Goal: Task Accomplishment & Management: Complete application form

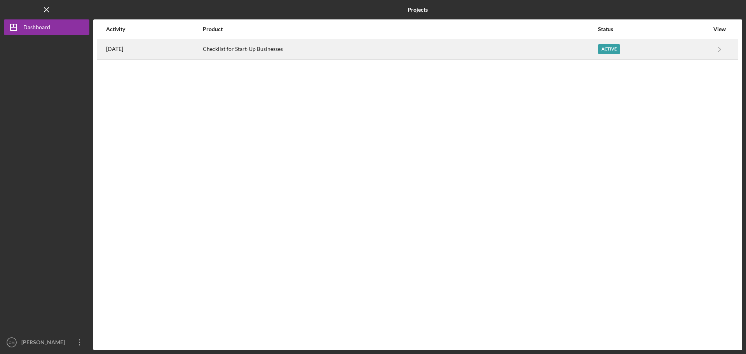
click at [618, 50] on div "Active" at bounding box center [609, 49] width 22 height 10
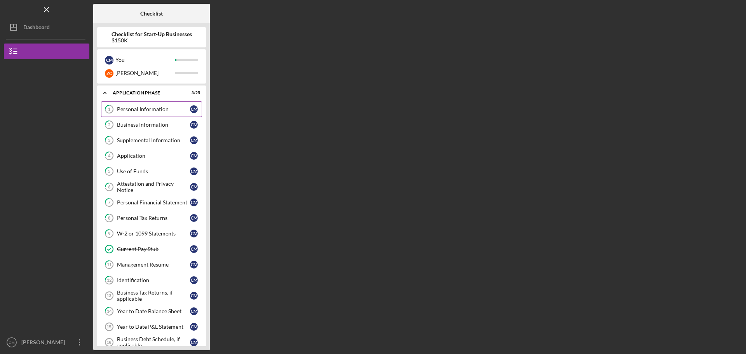
click at [129, 109] on div "Personal Information" at bounding box center [153, 109] width 73 height 6
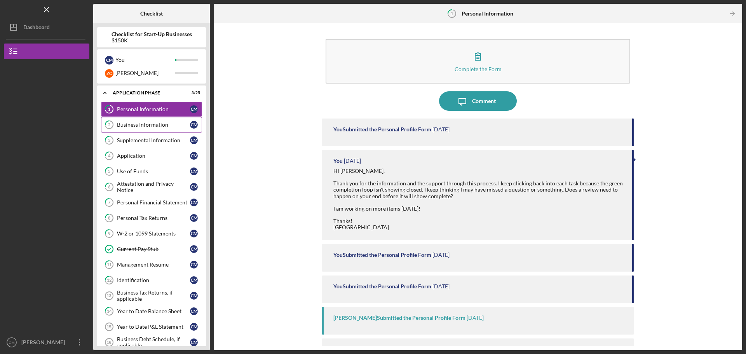
click at [140, 129] on link "2 Business Information C M" at bounding box center [151, 125] width 101 height 16
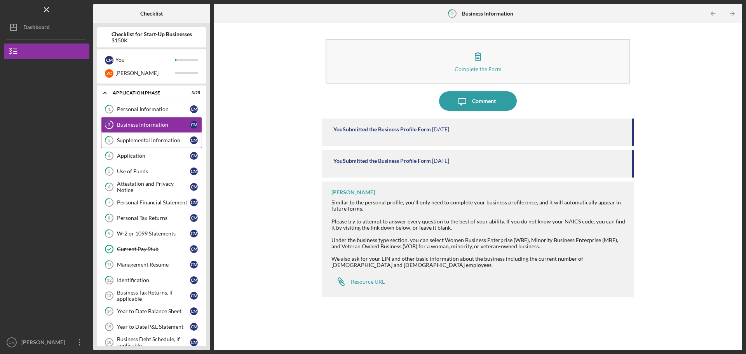
click at [141, 140] on div "Supplemental Information" at bounding box center [153, 140] width 73 height 6
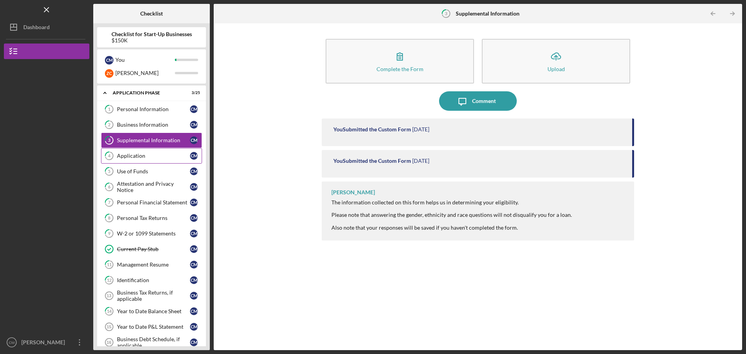
click at [139, 154] on div "Application" at bounding box center [153, 156] width 73 height 6
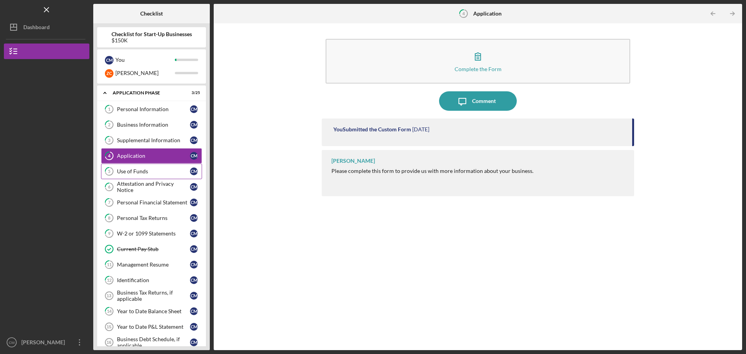
click at [137, 172] on div "Use of Funds" at bounding box center [153, 171] width 73 height 6
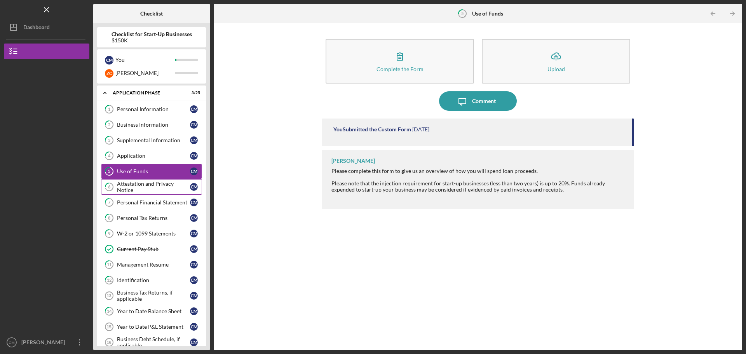
click at [140, 192] on link "6 Attestation and Privacy Notice C M" at bounding box center [151, 187] width 101 height 16
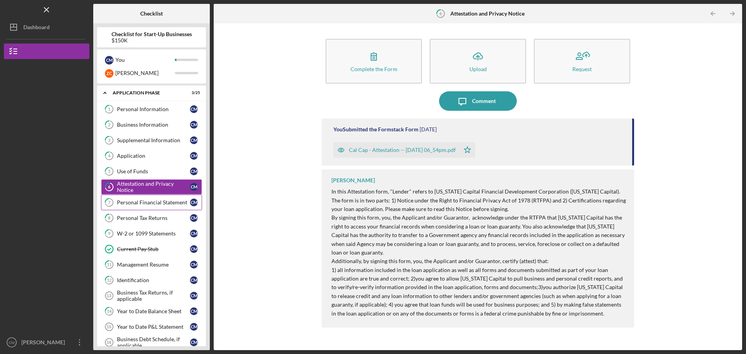
click at [142, 207] on link "7 Personal Financial Statement C M" at bounding box center [151, 203] width 101 height 16
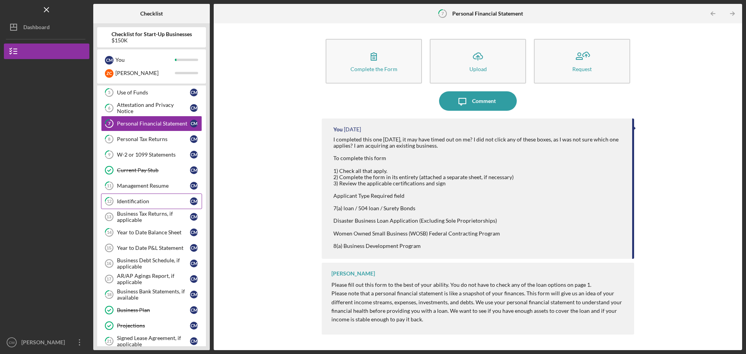
scroll to position [78, 0]
click at [153, 141] on div "Personal Tax Returns" at bounding box center [153, 140] width 73 height 6
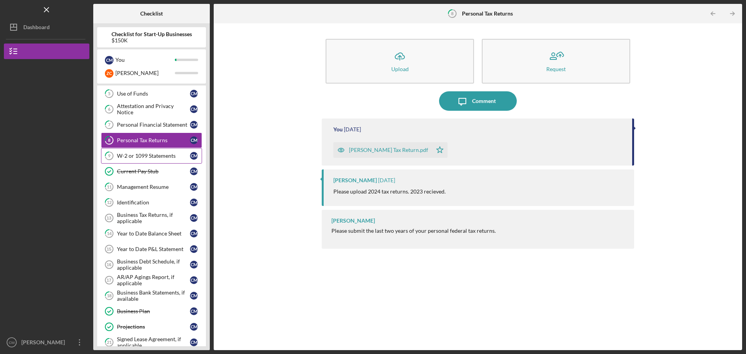
click at [151, 156] on div "W-2 or 1099 Statements" at bounding box center [153, 156] width 73 height 6
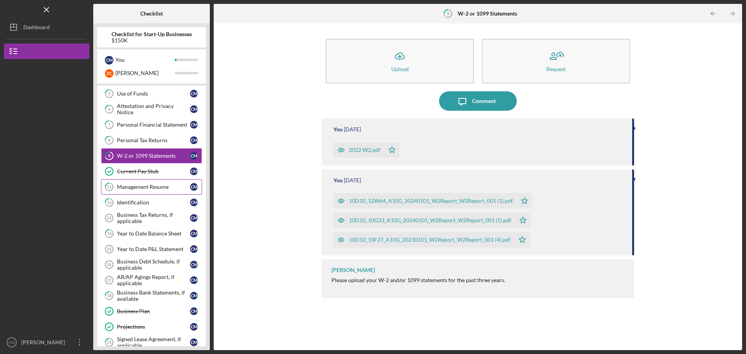
click at [148, 188] on div "Management Resume" at bounding box center [153, 187] width 73 height 6
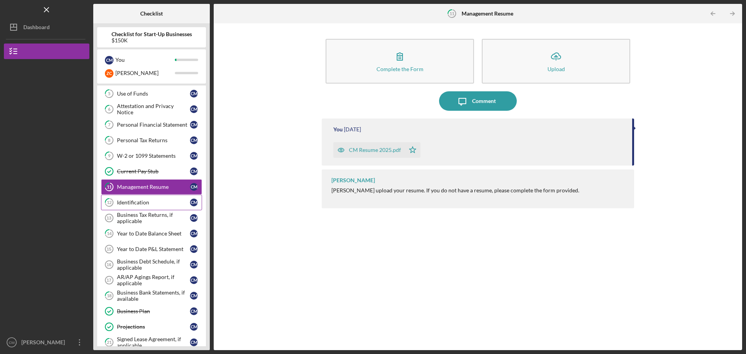
click at [149, 200] on div "Identification" at bounding box center [153, 202] width 73 height 6
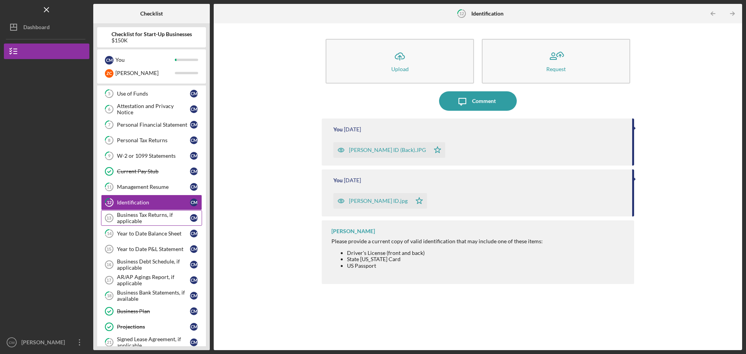
click at [148, 216] on div "Business Tax Returns, if applicable" at bounding box center [153, 218] width 73 height 12
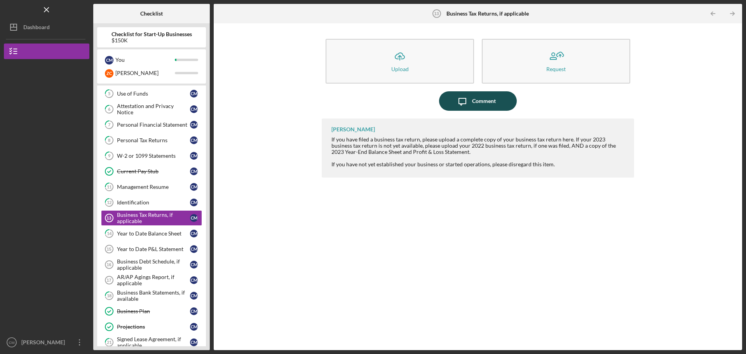
click at [493, 103] on div "Comment" at bounding box center [484, 100] width 24 height 19
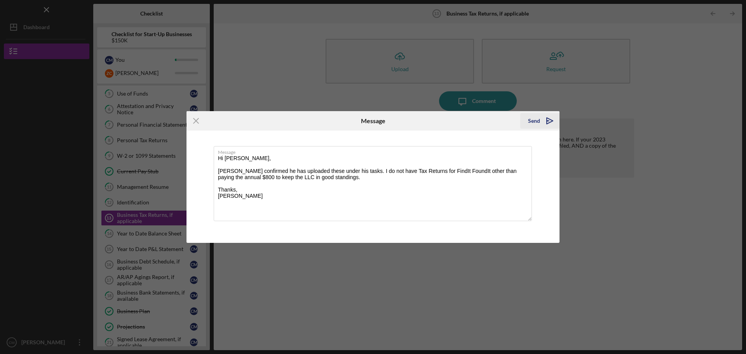
type textarea "Hi [PERSON_NAME], [PERSON_NAME] confirmed he has uploaded these under his tasks…"
click at [549, 122] on polygon "submit" at bounding box center [549, 121] width 6 height 6
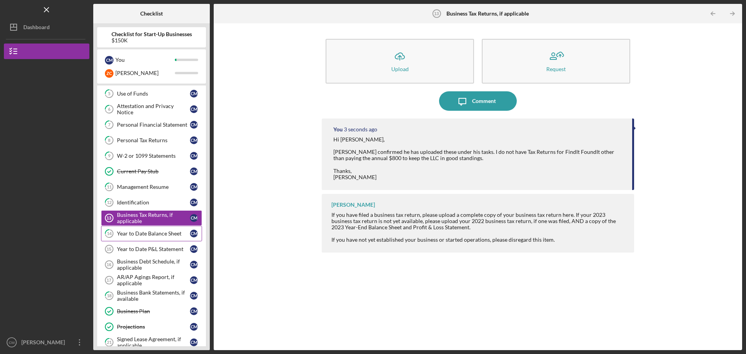
click at [157, 238] on link "14 Year to Date Balance Sheet C M" at bounding box center [151, 234] width 101 height 16
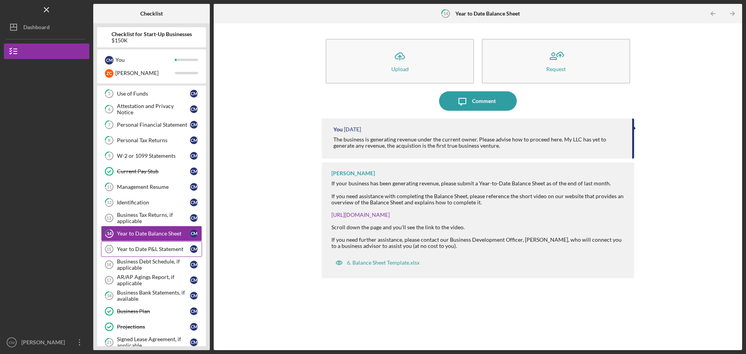
click at [145, 249] on div "Year to Date P&L Statement" at bounding box center [153, 249] width 73 height 6
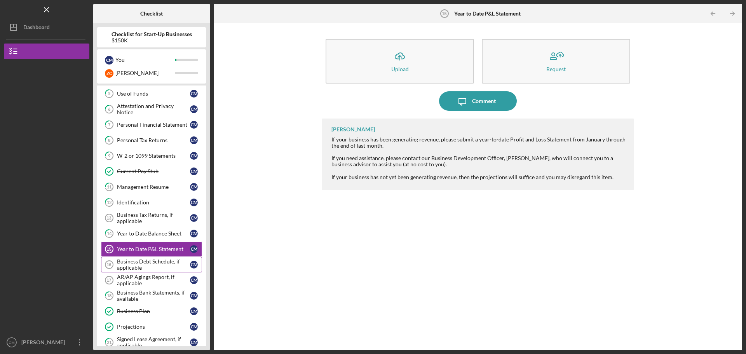
click at [155, 266] on div "Business Debt Schedule, if applicable" at bounding box center [153, 264] width 73 height 12
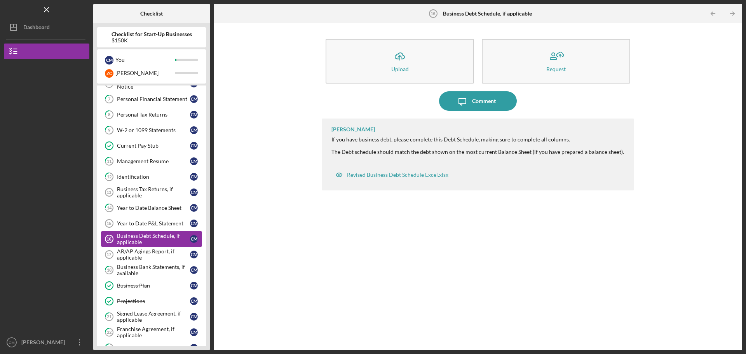
scroll to position [116, 0]
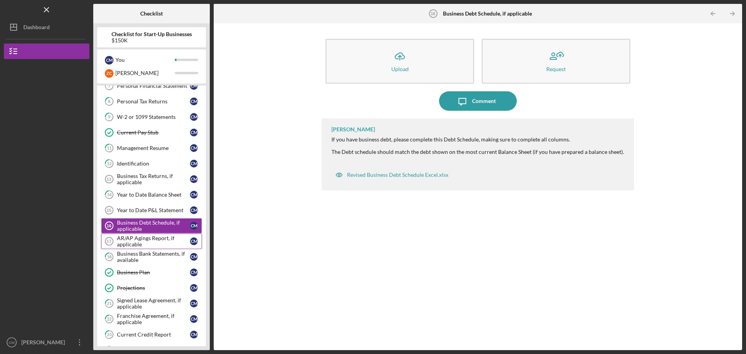
click at [156, 244] on div "AR/AP Agings Report, if applicable" at bounding box center [153, 241] width 73 height 12
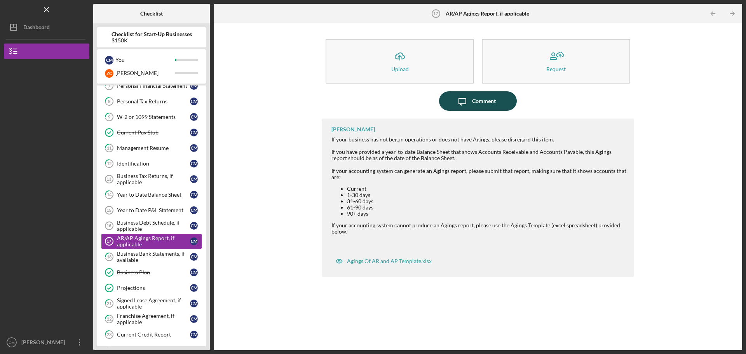
click at [474, 103] on div "Comment" at bounding box center [484, 100] width 24 height 19
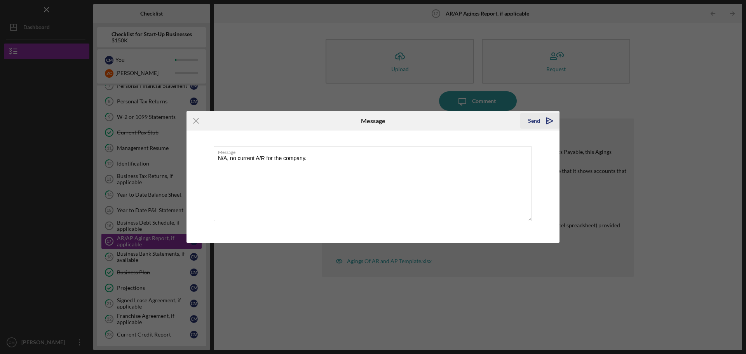
type textarea "N/A, no current A/R for the company."
click at [547, 120] on icon "Icon/icon-invite-send" at bounding box center [549, 120] width 19 height 19
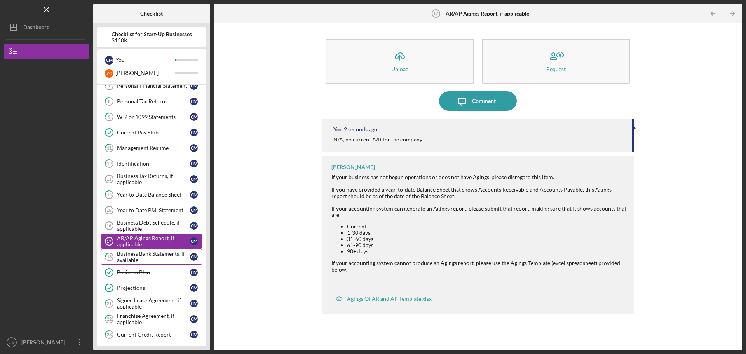
click at [150, 254] on div "Business Bank Statements, if available" at bounding box center [153, 256] width 73 height 12
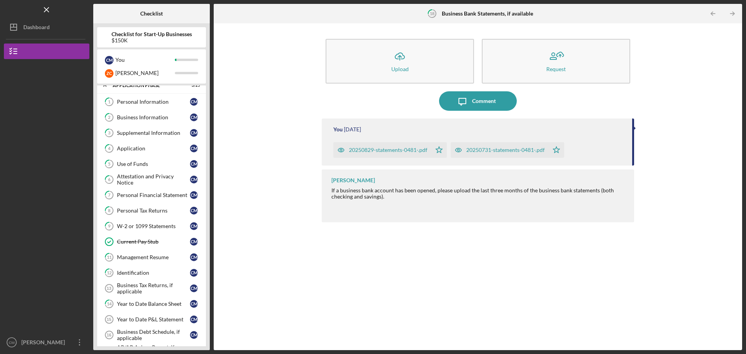
scroll to position [6, 0]
click at [148, 156] on link "4 Application C M" at bounding box center [151, 150] width 101 height 16
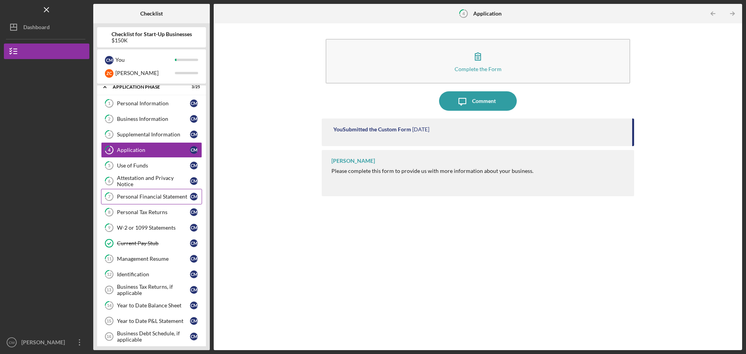
click at [148, 195] on div "Personal Financial Statement" at bounding box center [153, 196] width 73 height 6
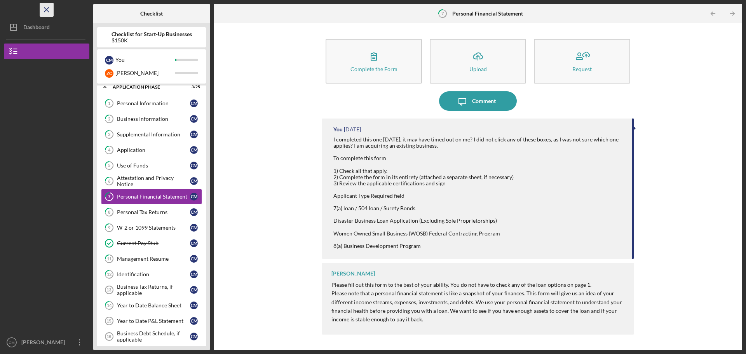
click at [44, 9] on icon "Icon/Menu Close" at bounding box center [46, 9] width 17 height 17
